Goal: Task Accomplishment & Management: Manage account settings

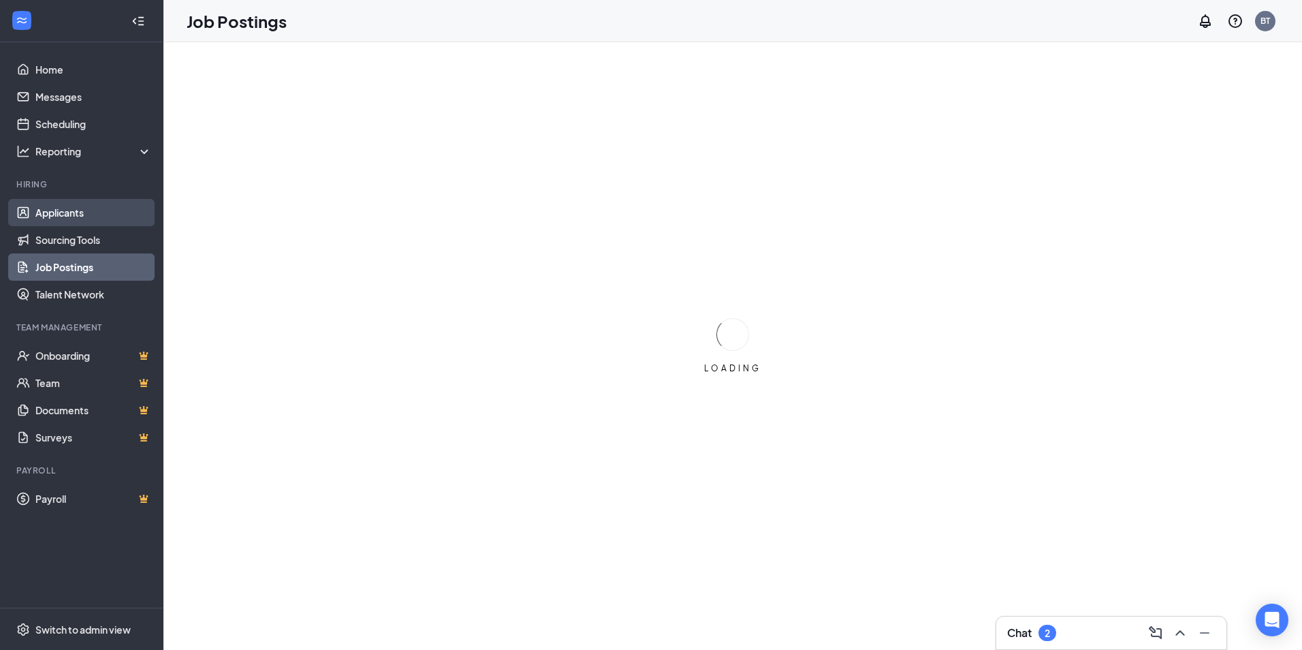
click at [84, 214] on link "Applicants" at bounding box center [93, 212] width 116 height 27
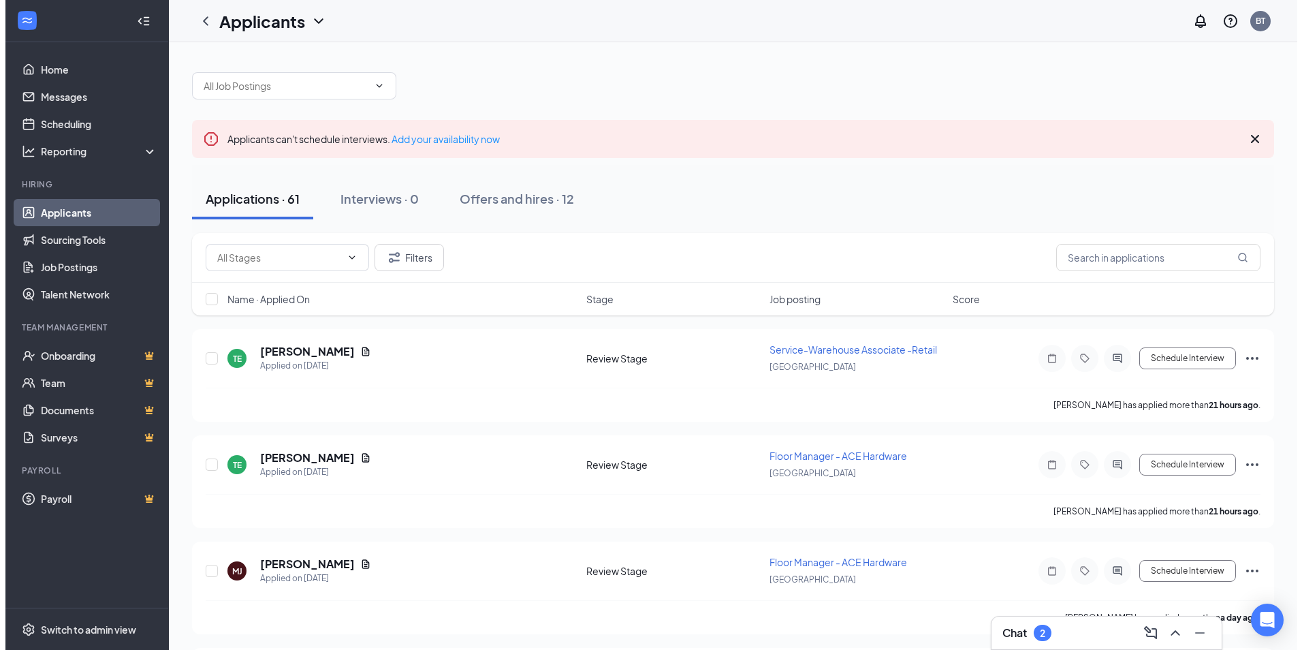
scroll to position [68, 0]
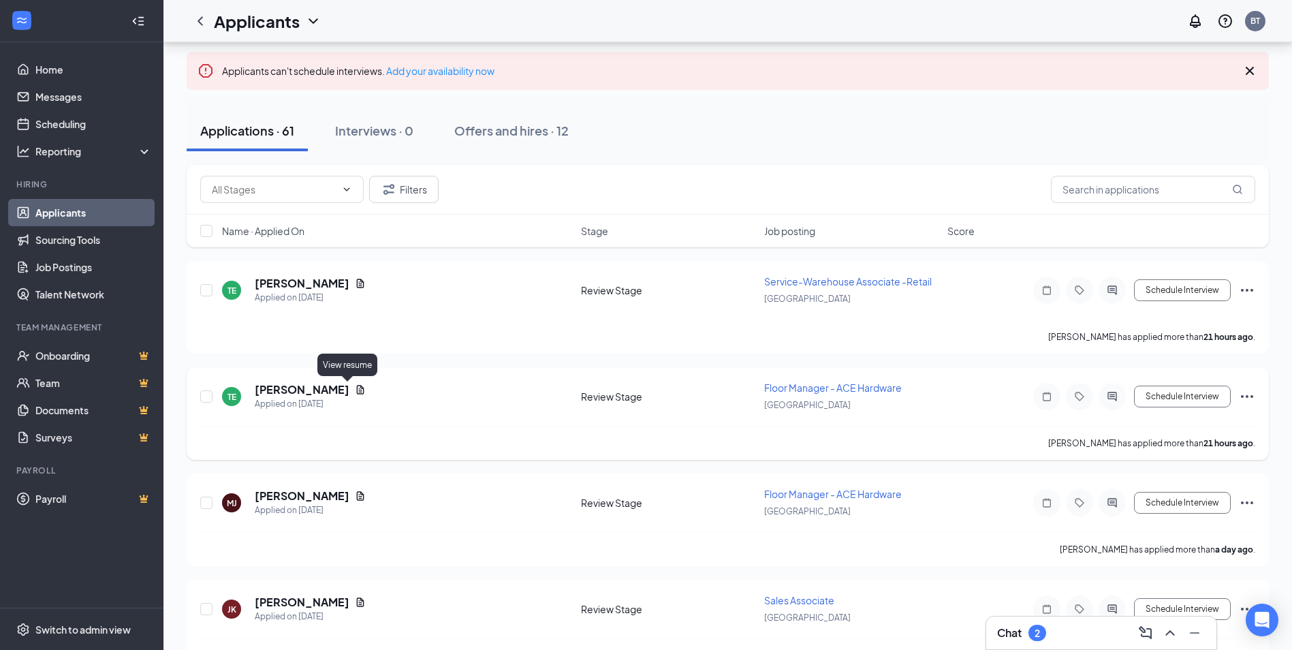
click at [357, 388] on icon "Document" at bounding box center [360, 389] width 7 height 9
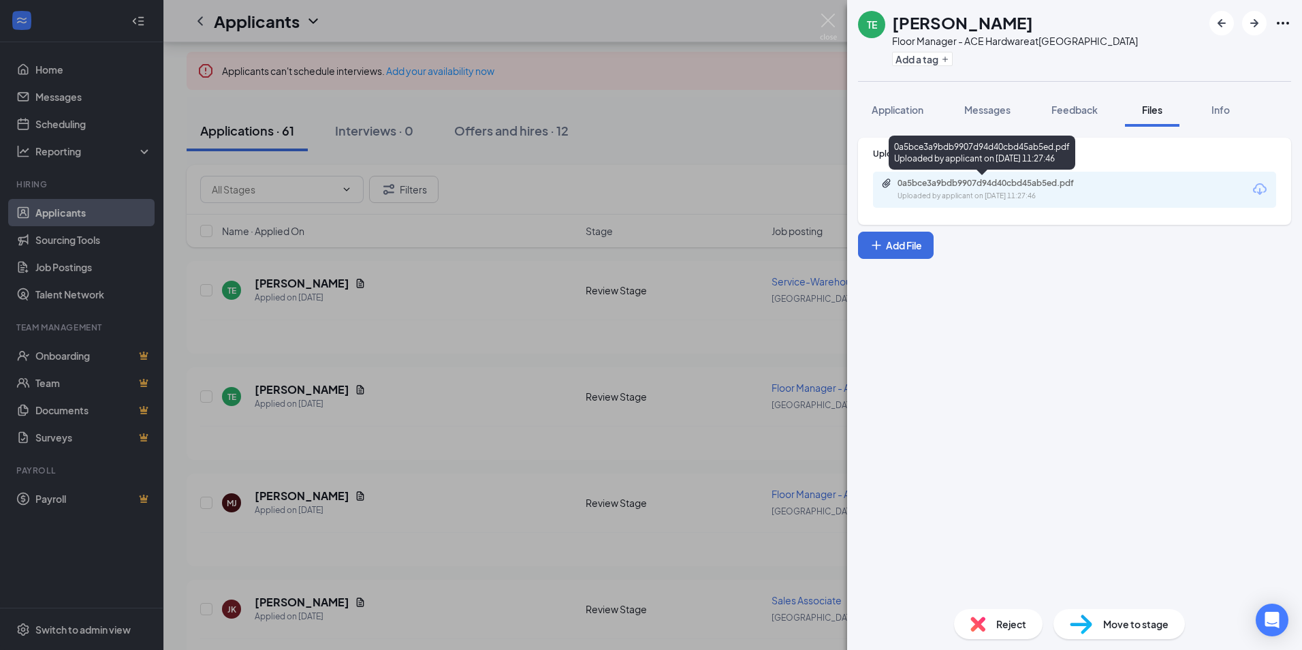
click at [968, 185] on div "0a5bce3a9bdb9907d94d40cbd45ab5ed.pdf" at bounding box center [993, 183] width 191 height 11
click at [911, 95] on button "Application" at bounding box center [897, 110] width 79 height 34
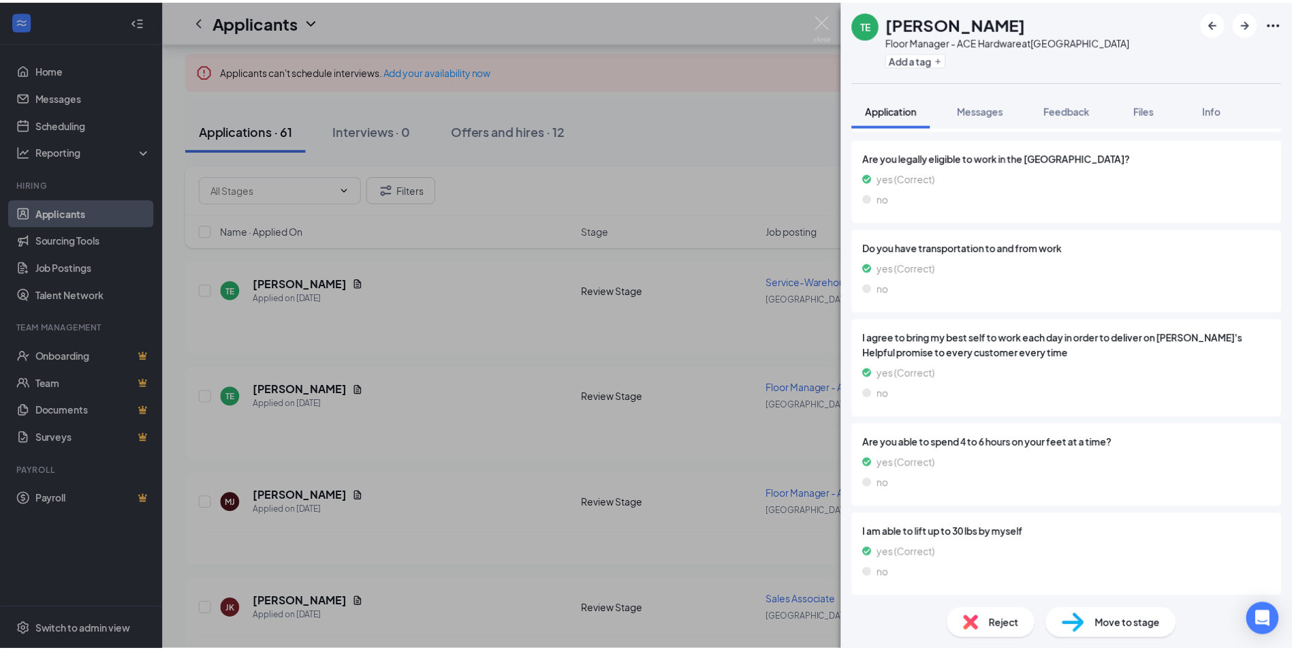
scroll to position [932, 0]
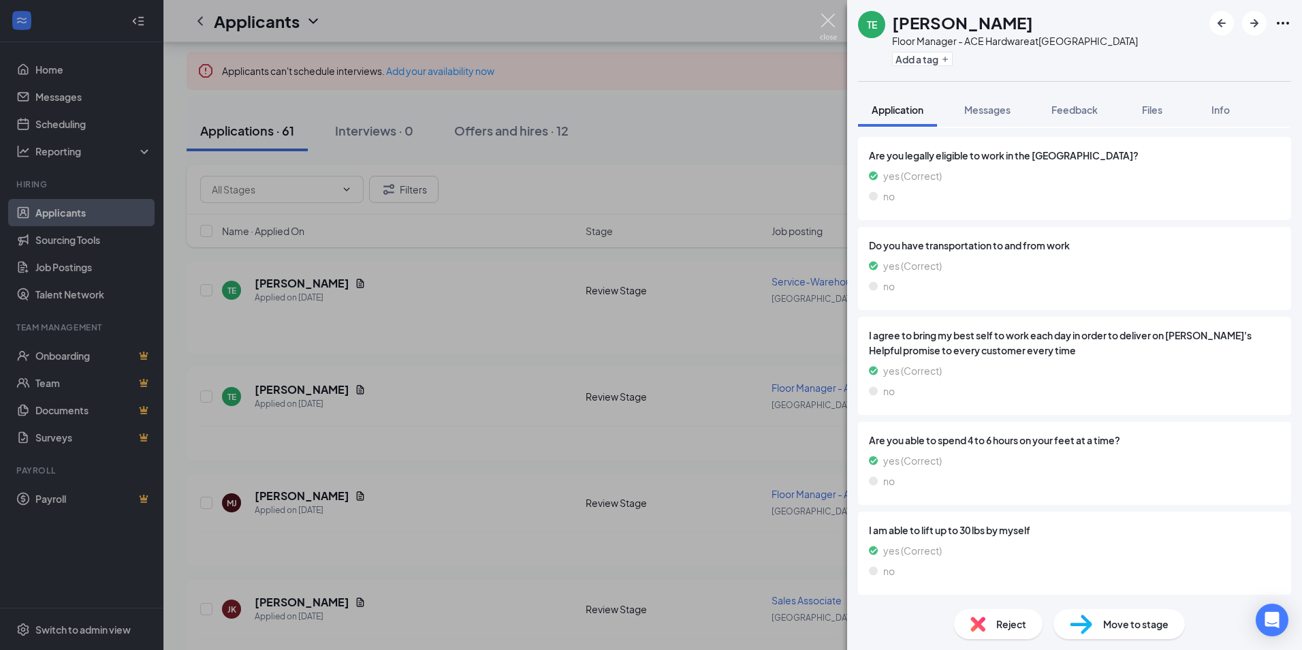
click at [831, 18] on img at bounding box center [828, 27] width 17 height 27
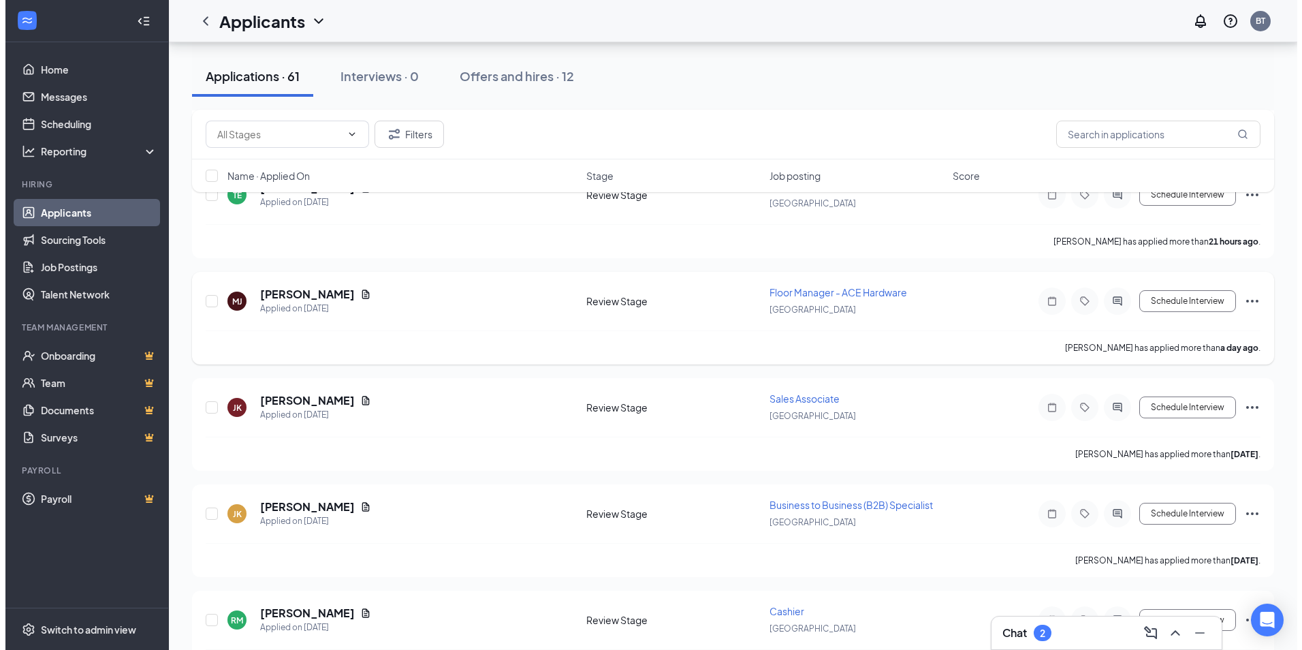
scroll to position [272, 0]
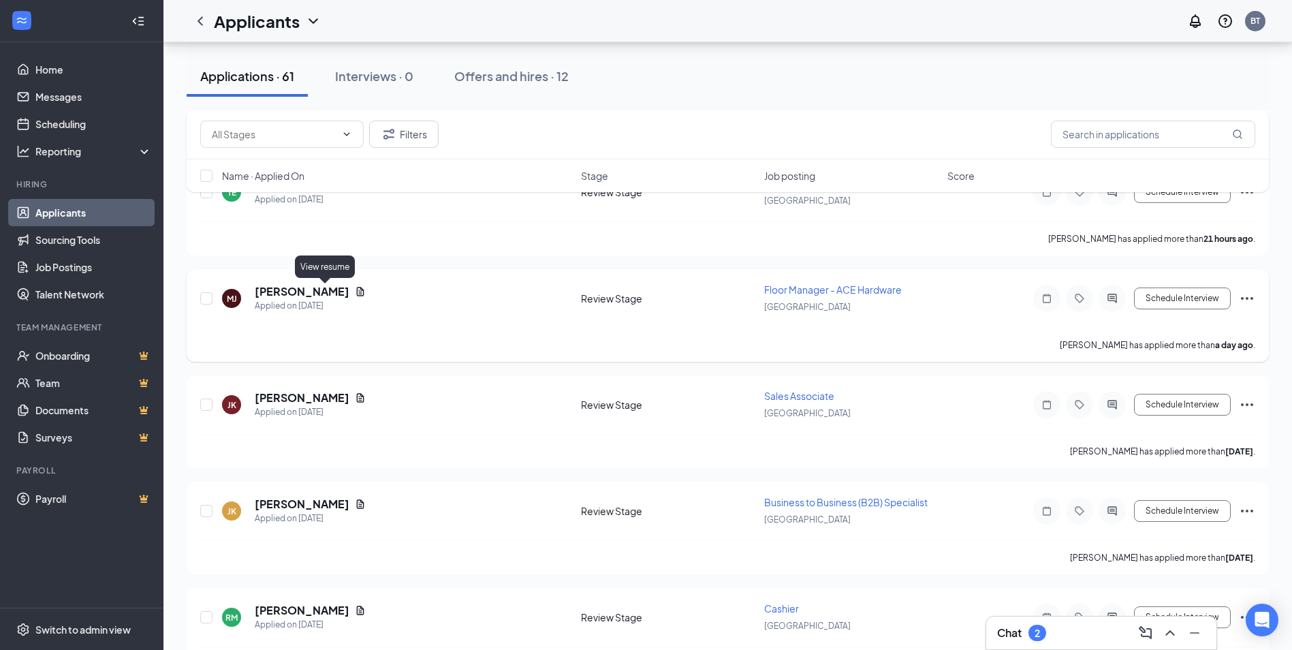
click at [355, 291] on icon "Document" at bounding box center [360, 291] width 11 height 11
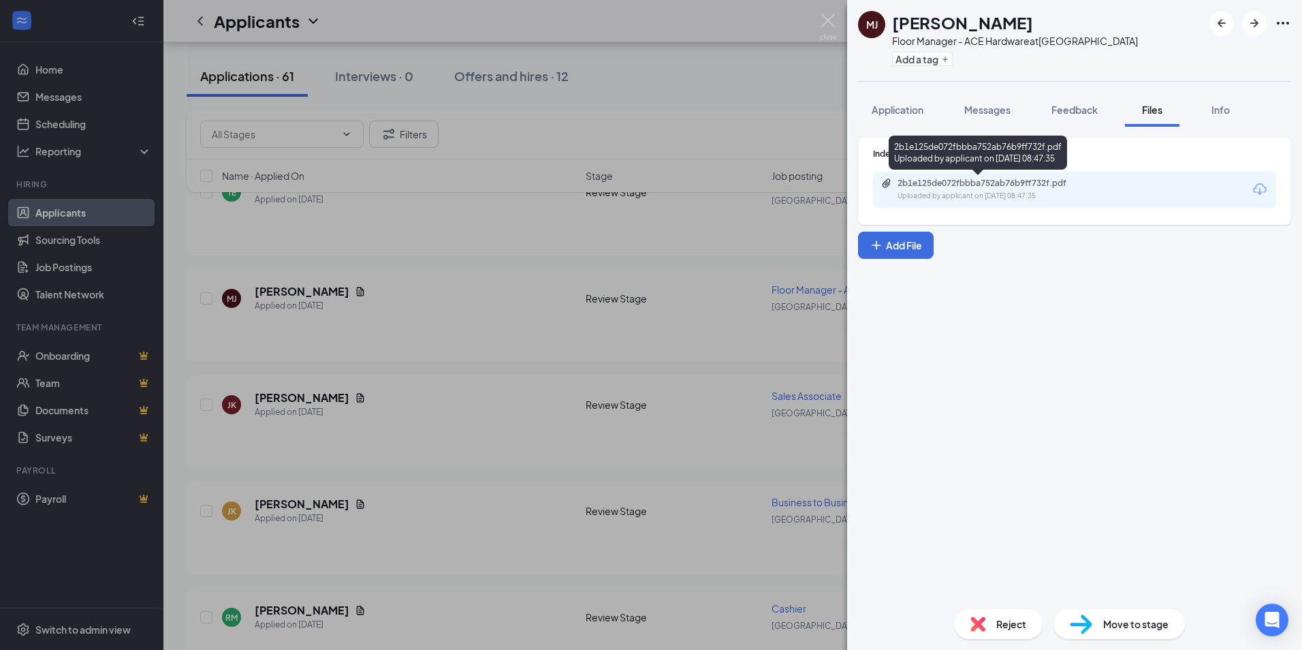
click at [962, 194] on div "Uploaded by applicant on [DATE] 08:47:35" at bounding box center [1000, 196] width 204 height 11
click at [900, 110] on span "Application" at bounding box center [898, 110] width 52 height 12
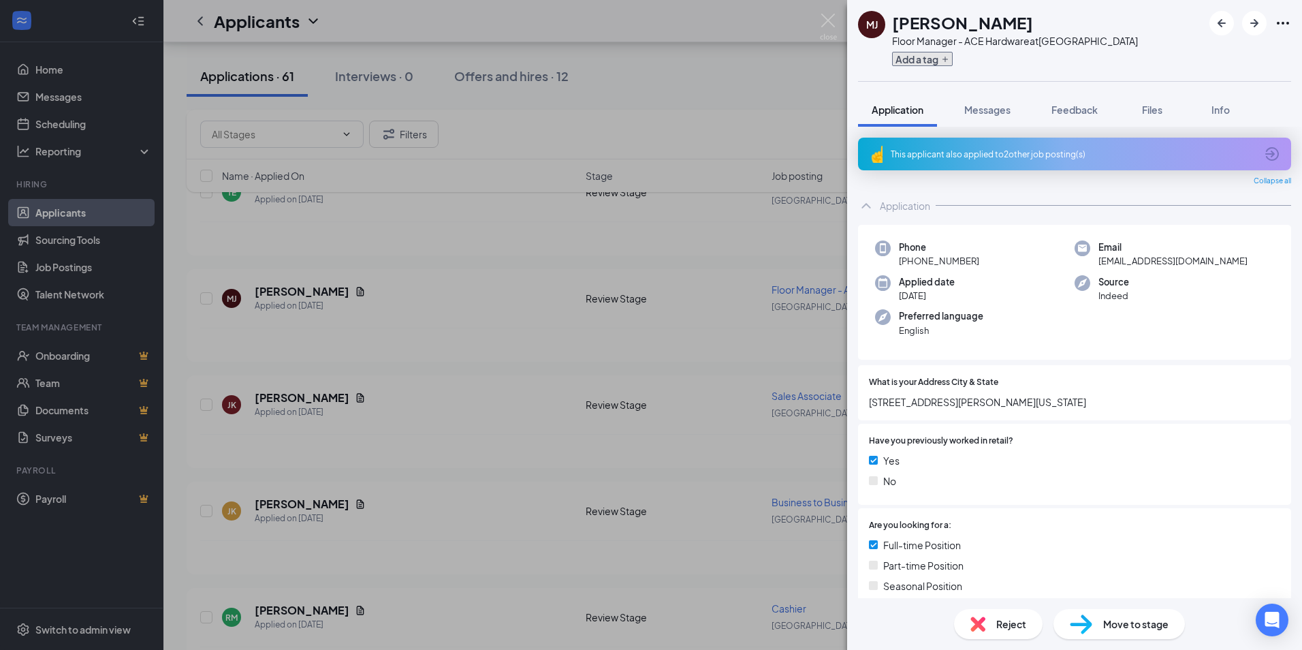
click at [944, 61] on icon "Plus" at bounding box center [945, 59] width 8 height 8
click at [908, 99] on input "Reviewed" at bounding box center [928, 98] width 57 height 15
checkbox input "true"
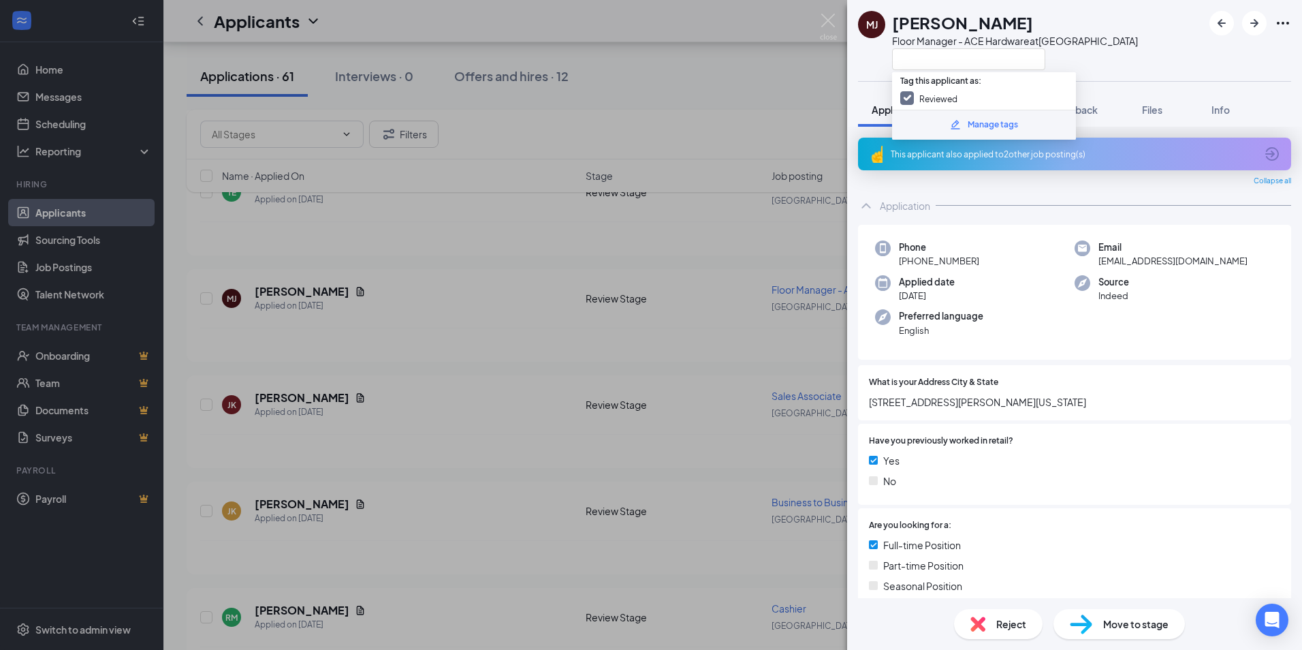
click at [1094, 65] on div at bounding box center [1015, 59] width 246 height 22
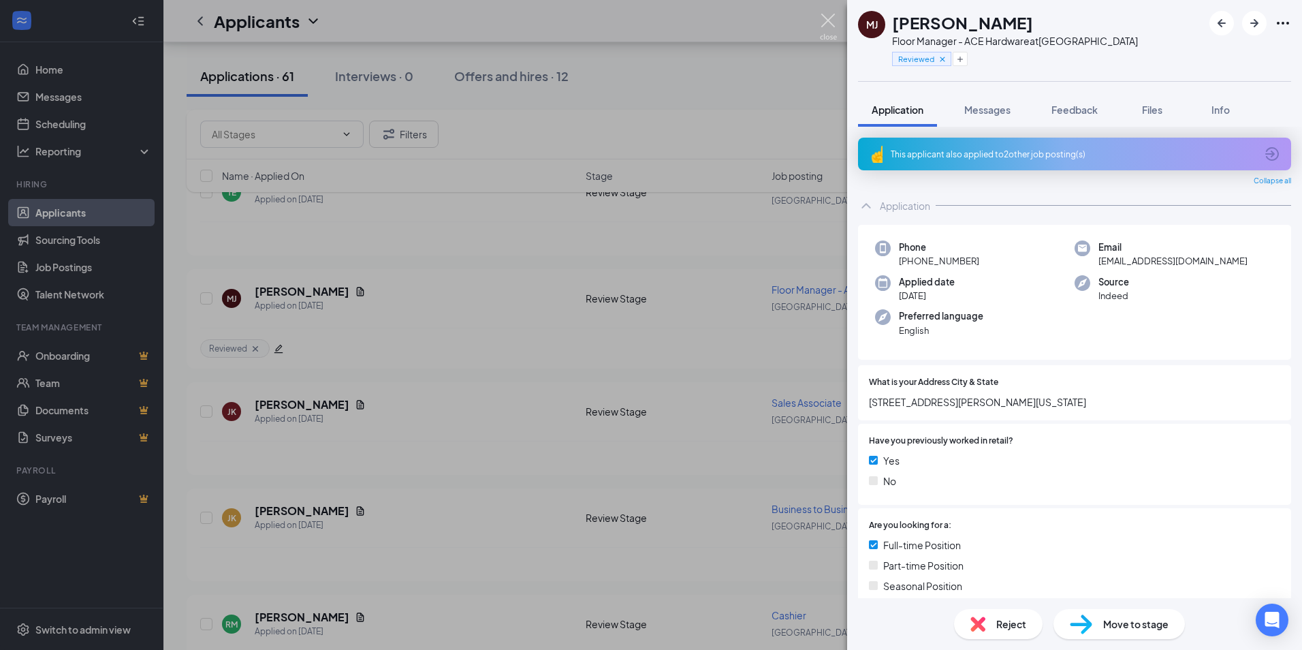
click at [828, 21] on img at bounding box center [828, 27] width 17 height 27
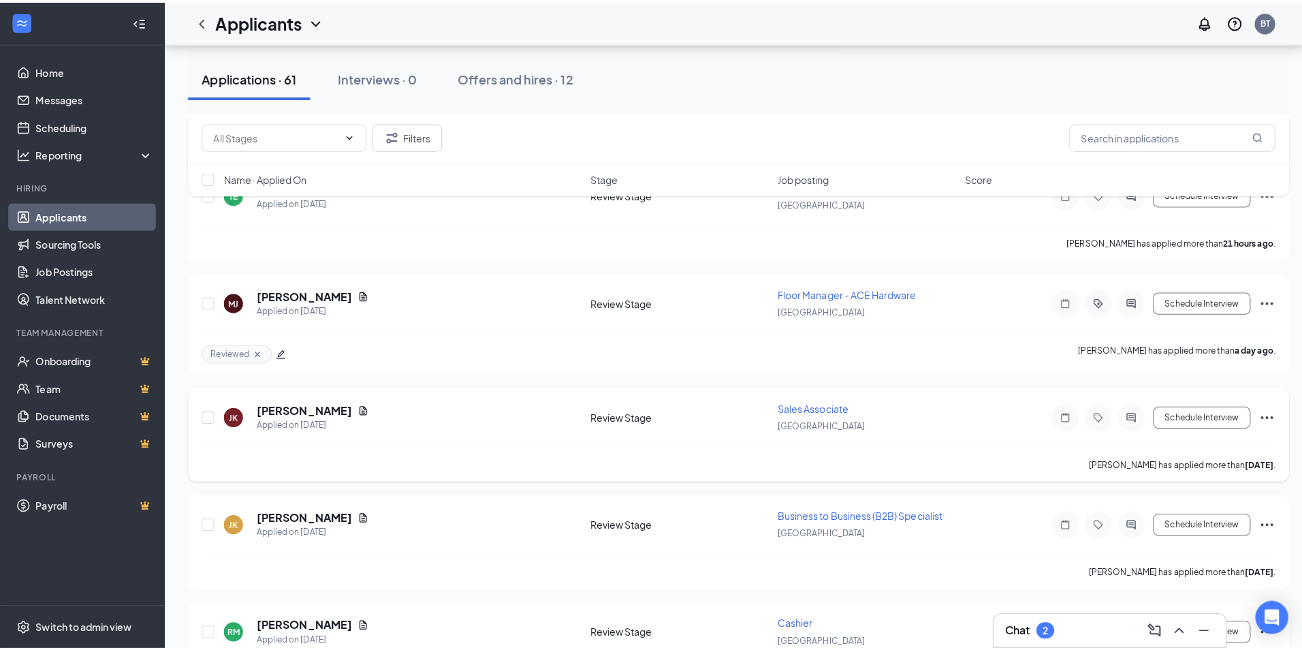
scroll to position [341, 0]
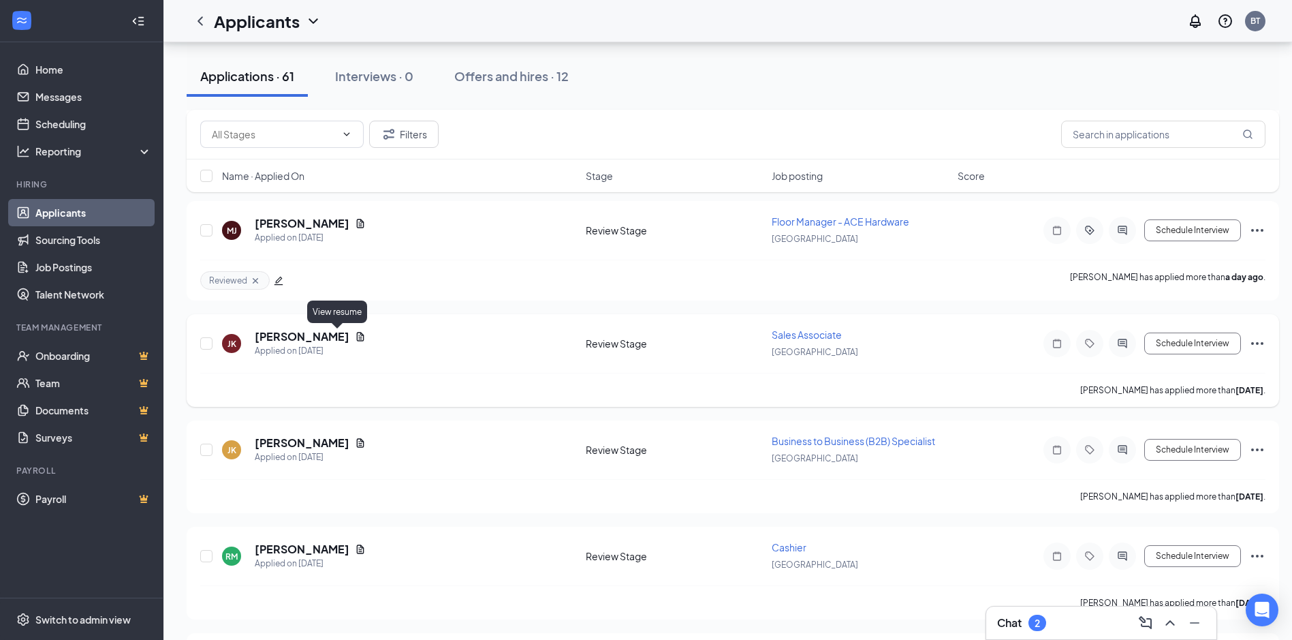
click at [355, 338] on icon "Document" at bounding box center [360, 336] width 11 height 11
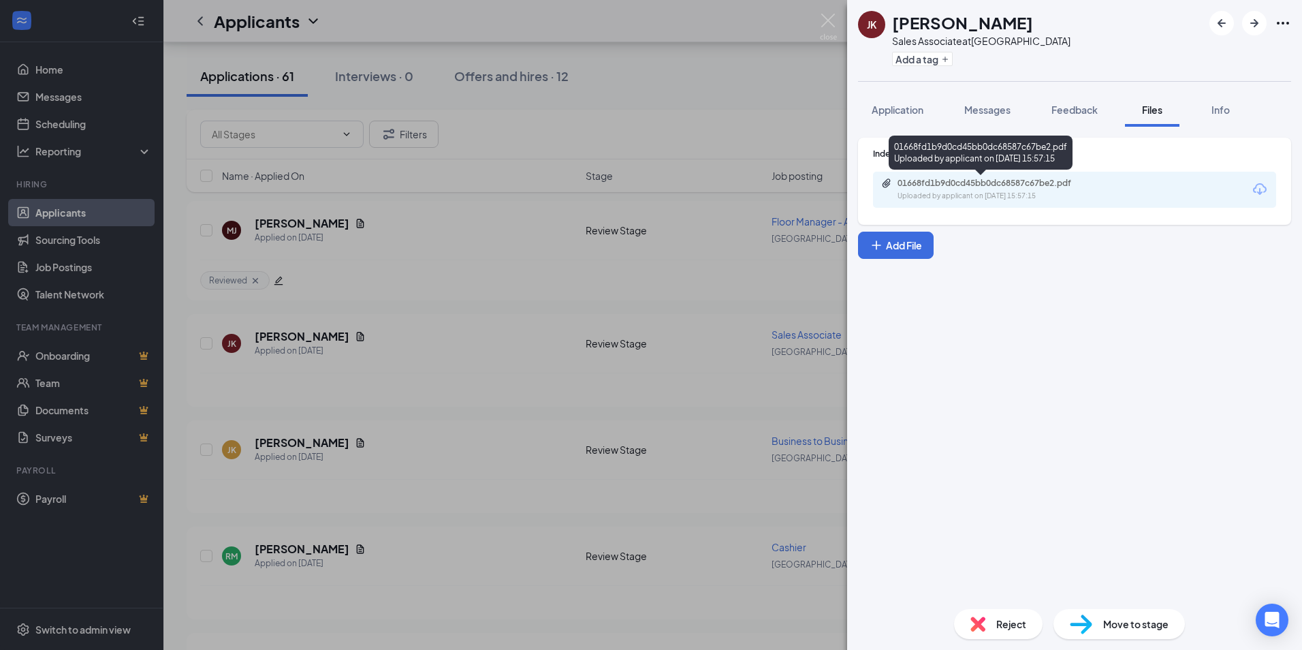
click at [958, 195] on div "Uploaded by applicant on [DATE] 15:57:15" at bounding box center [1000, 196] width 204 height 11
click at [894, 109] on span "Application" at bounding box center [898, 110] width 52 height 12
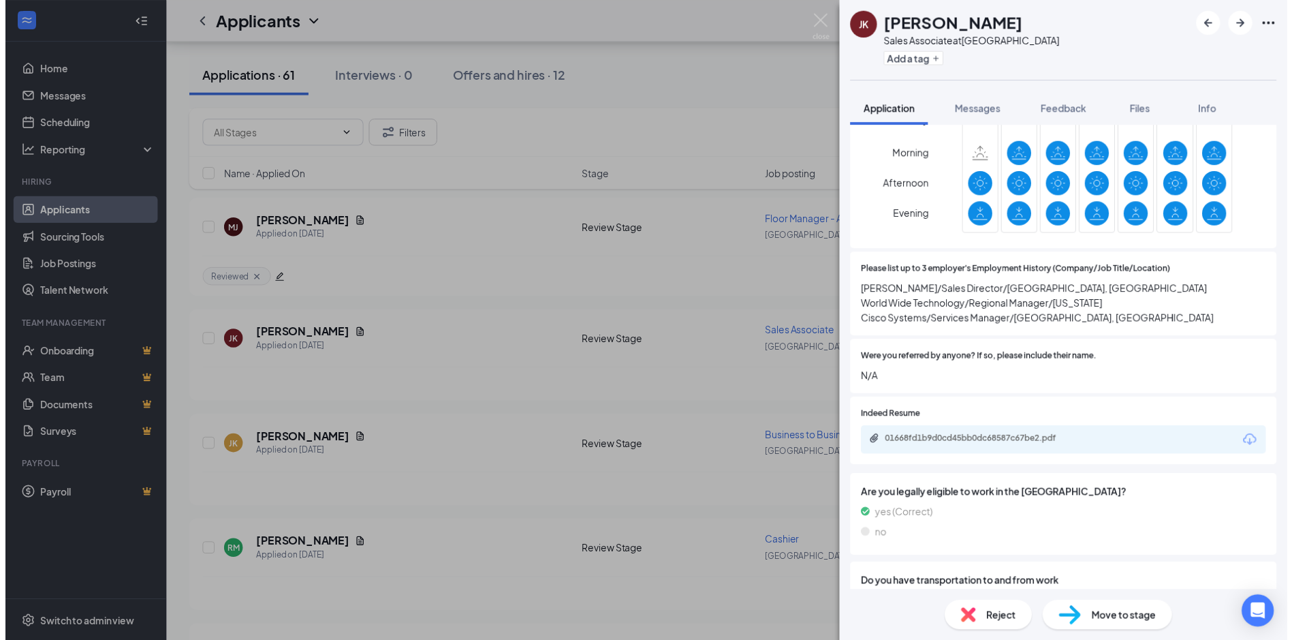
scroll to position [885, 0]
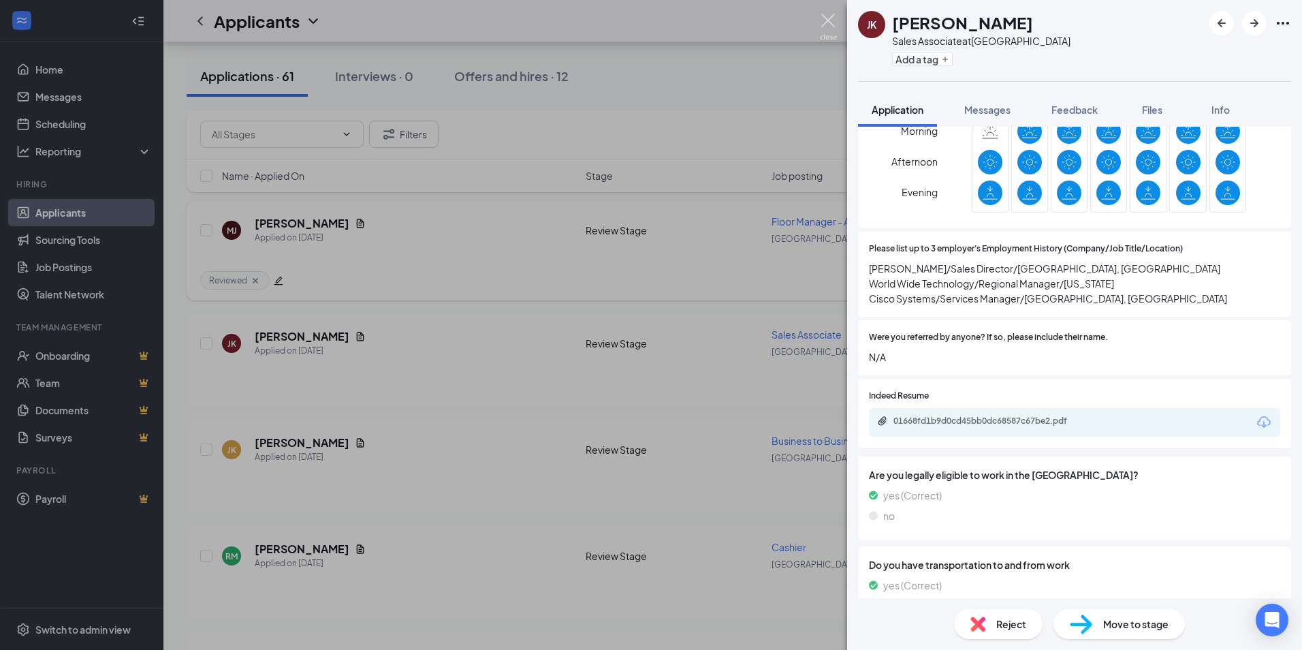
drag, startPoint x: 824, startPoint y: 19, endPoint x: 571, endPoint y: 270, distance: 356.4
click at [824, 19] on img at bounding box center [828, 27] width 17 height 27
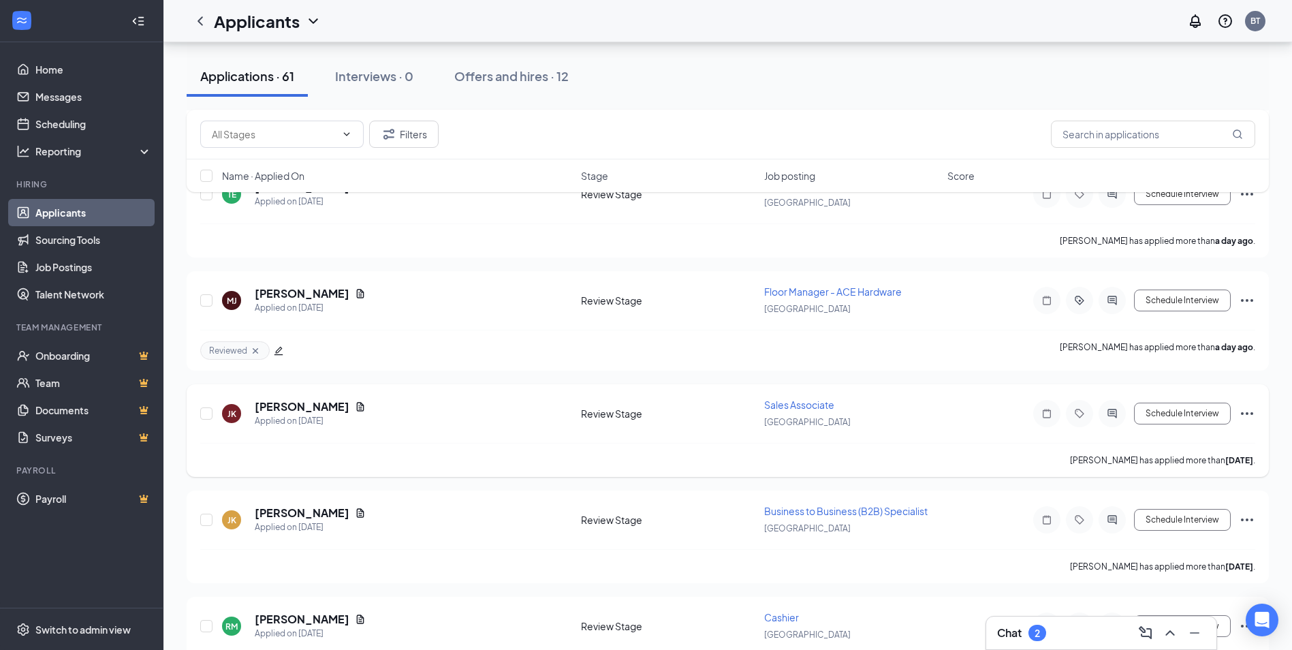
scroll to position [272, 0]
